Goal: Navigation & Orientation: Find specific page/section

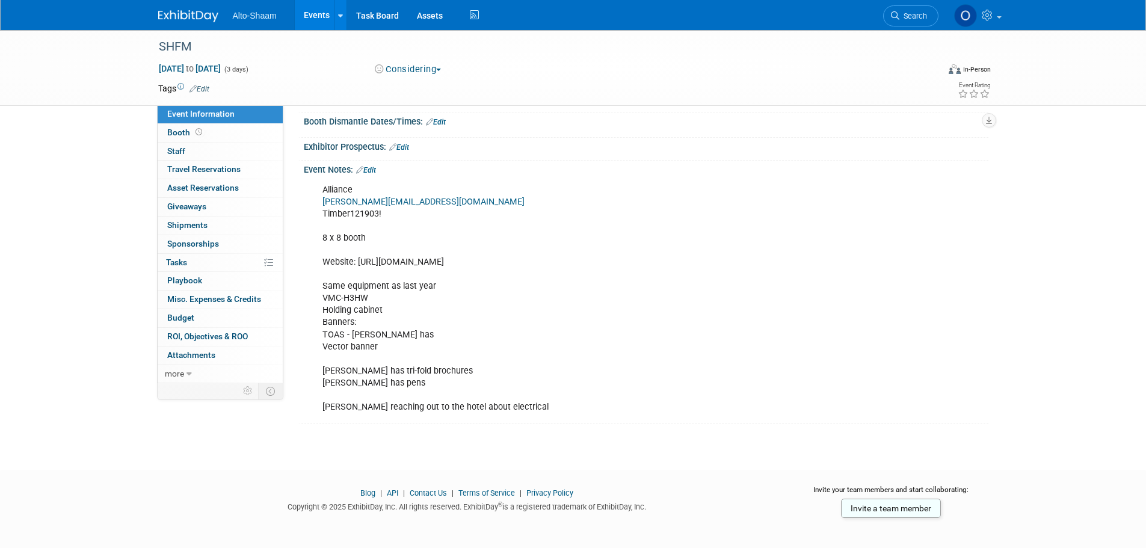
click at [314, 7] on link "Events" at bounding box center [317, 15] width 44 height 30
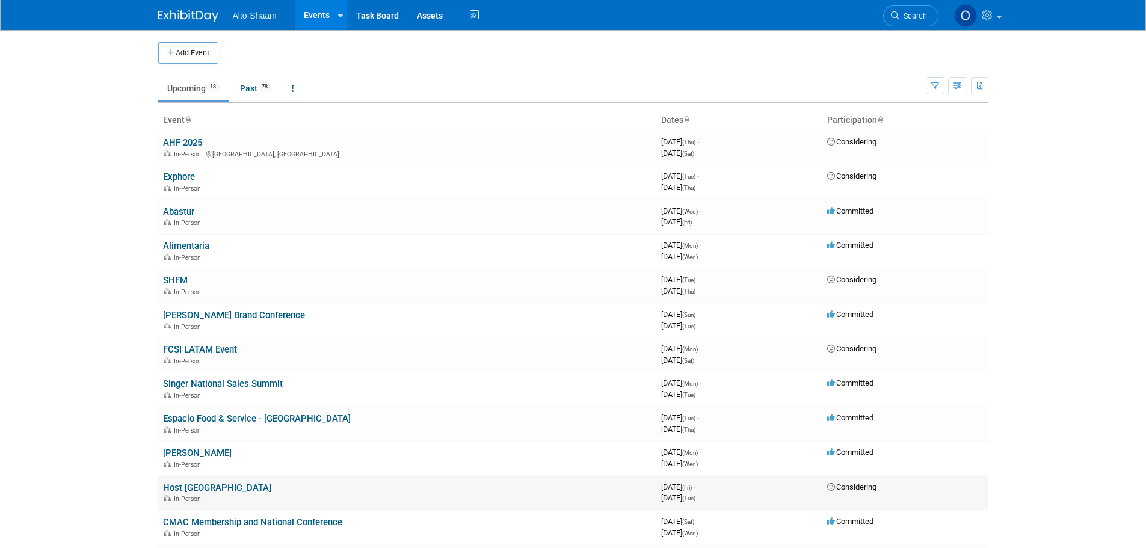
click at [189, 484] on link "Host [GEOGRAPHIC_DATA]" at bounding box center [217, 488] width 108 height 11
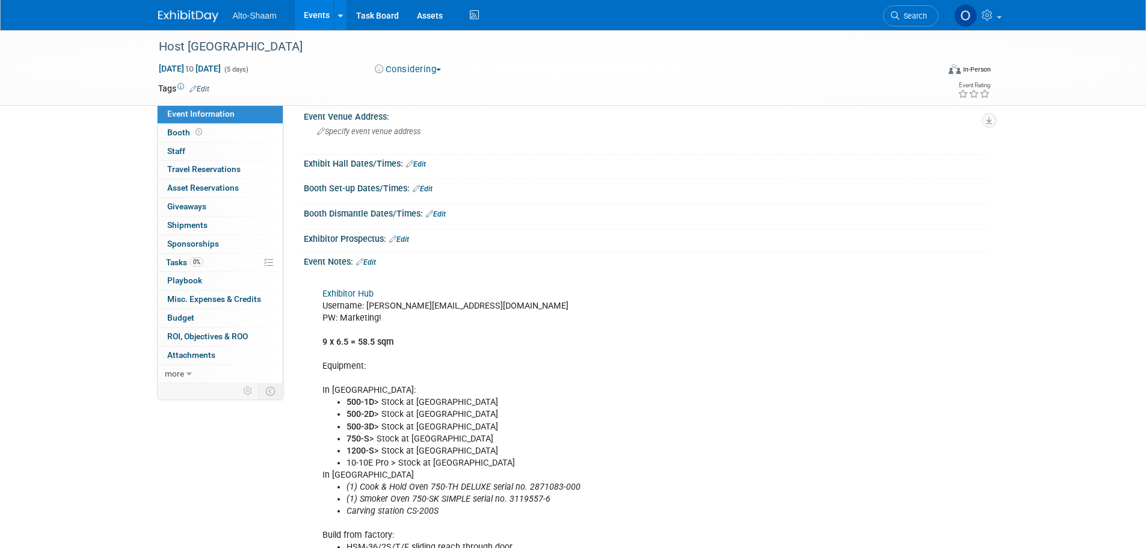
scroll to position [60, 0]
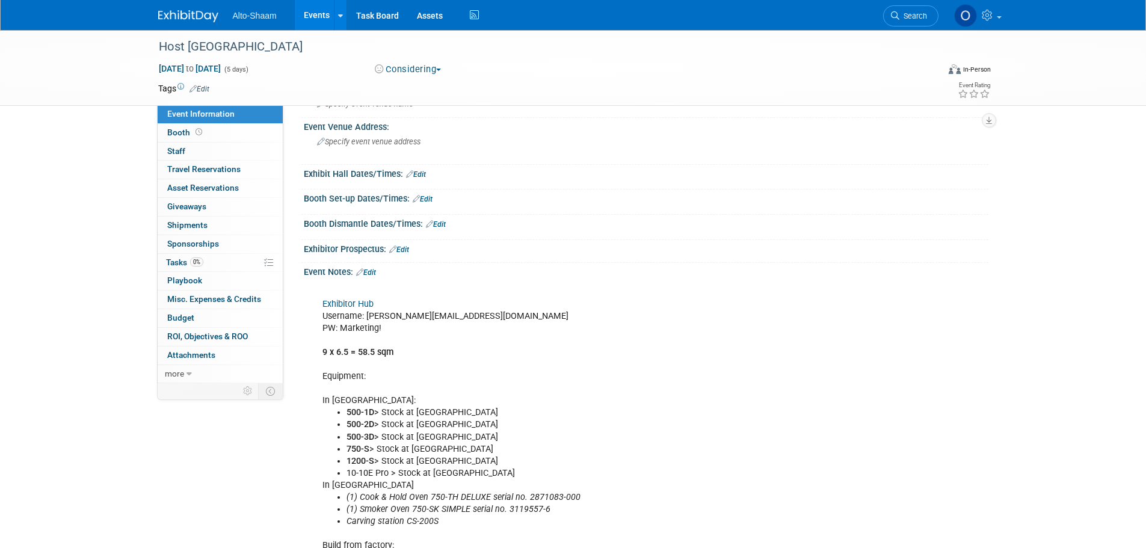
click at [339, 300] on link "Exhibitor Hub" at bounding box center [348, 304] width 51 height 10
